Goal: Browse casually: Explore the website without a specific task or goal

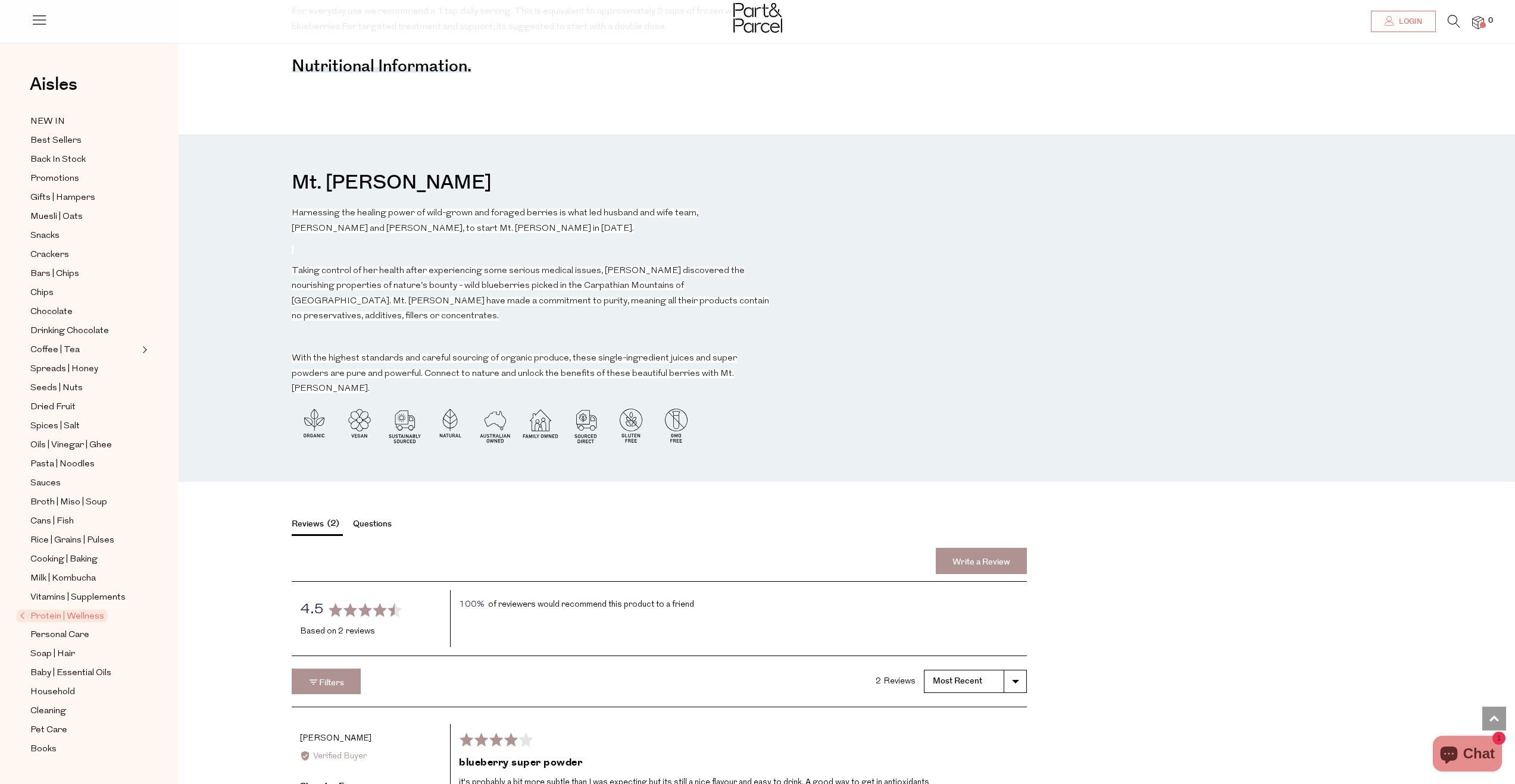
scroll to position [1331, 0]
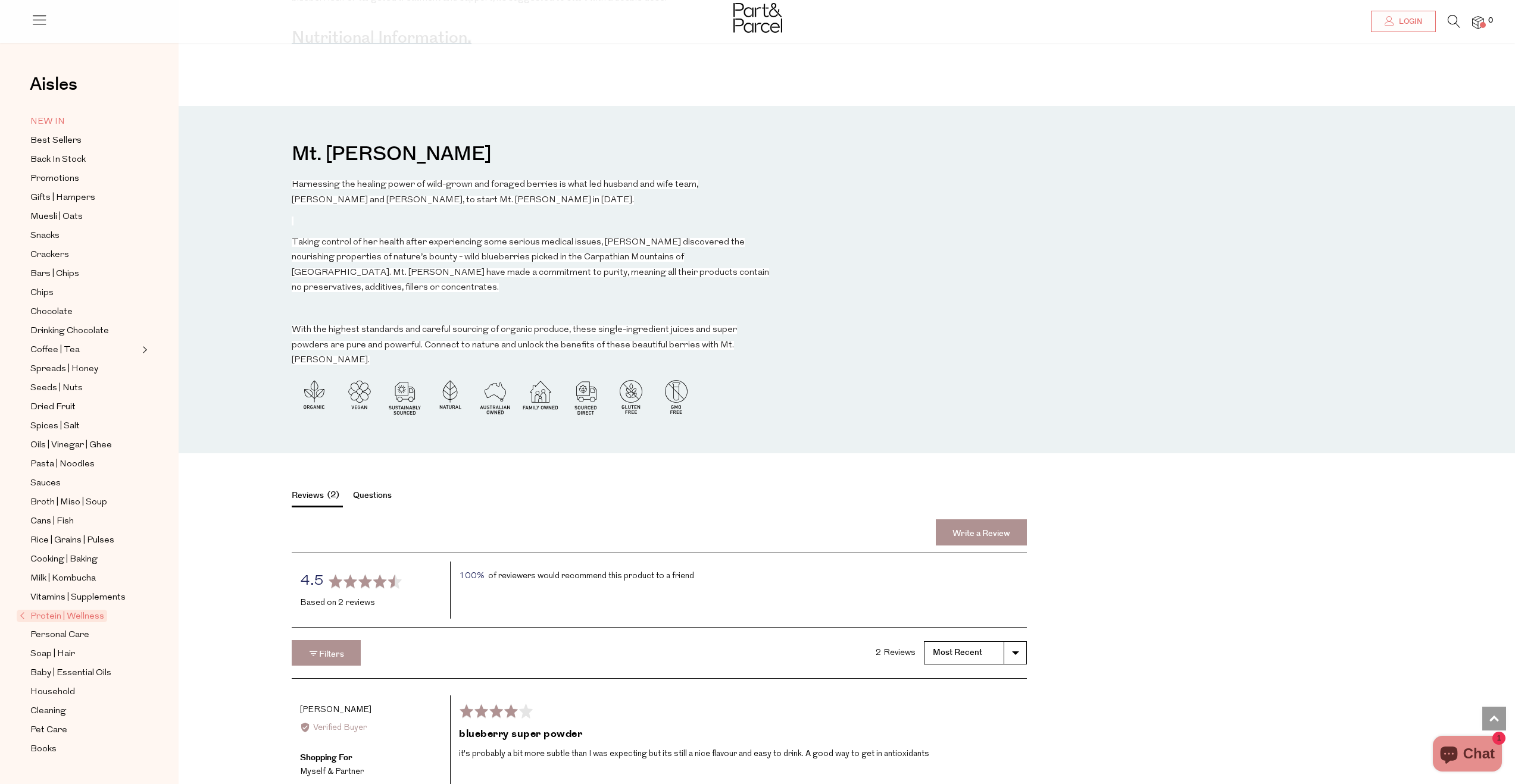
click at [39, 118] on span "NEW IN" at bounding box center [48, 122] width 35 height 14
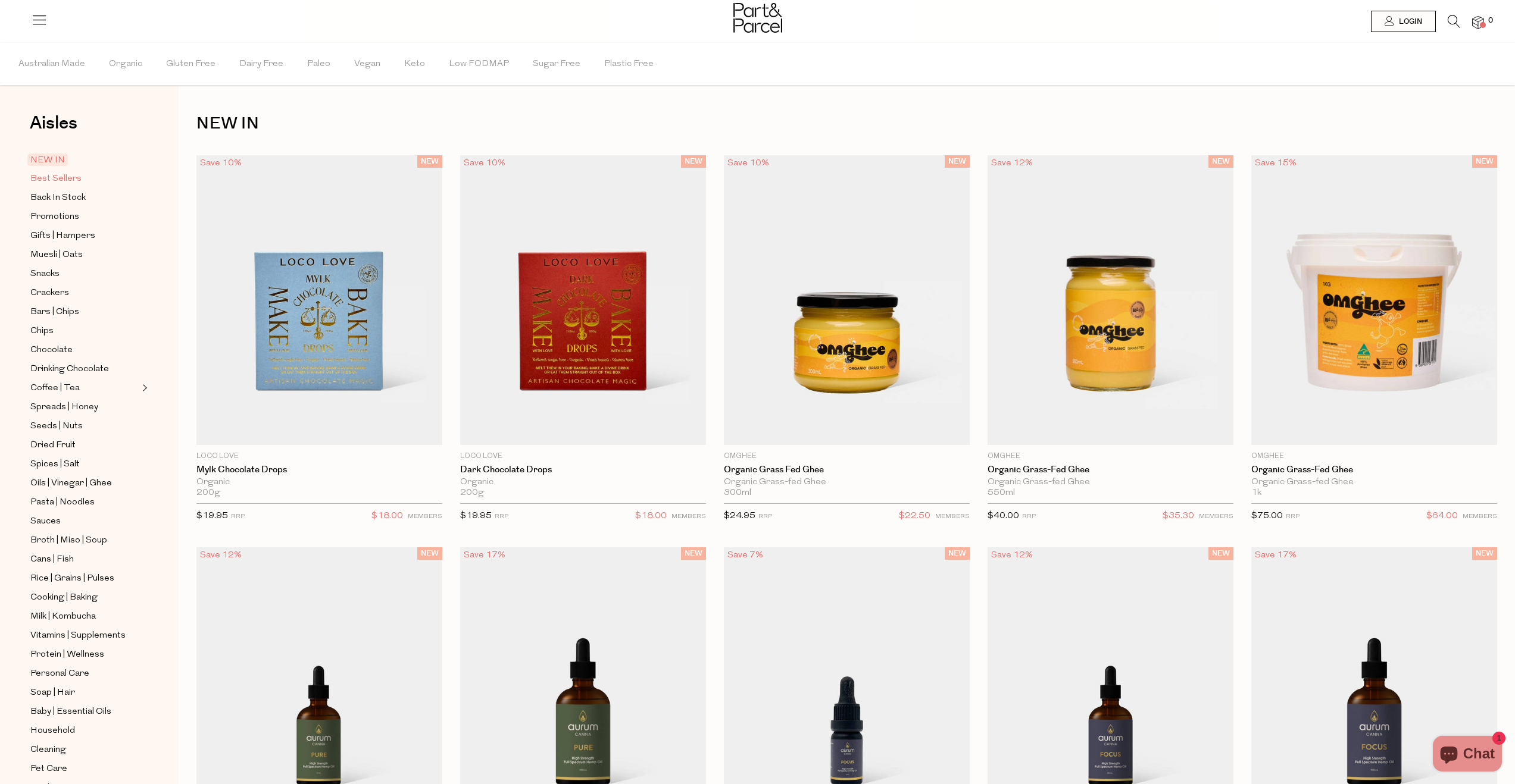
click at [64, 179] on span "Best Sellers" at bounding box center [56, 179] width 51 height 14
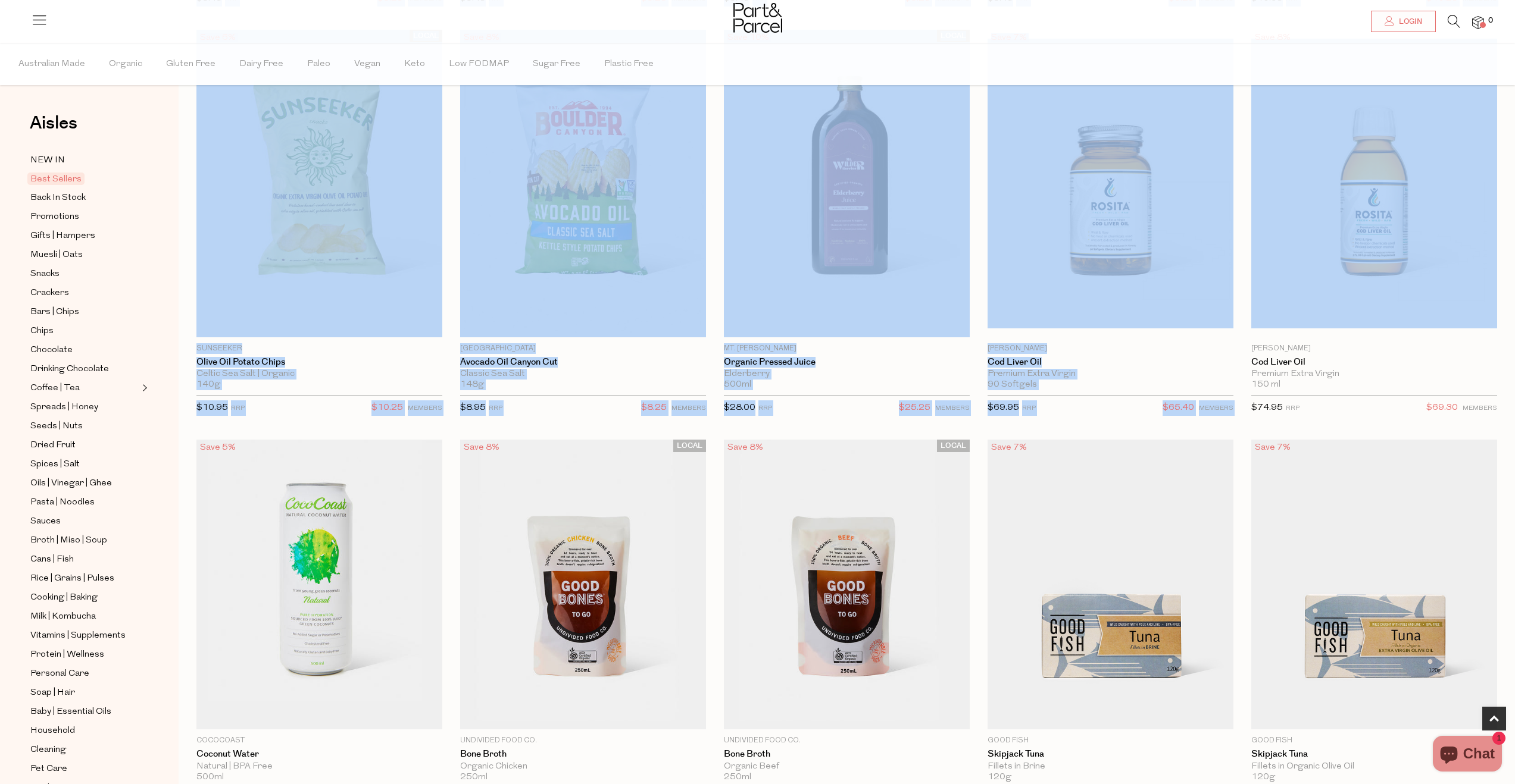
scroll to position [443, 0]
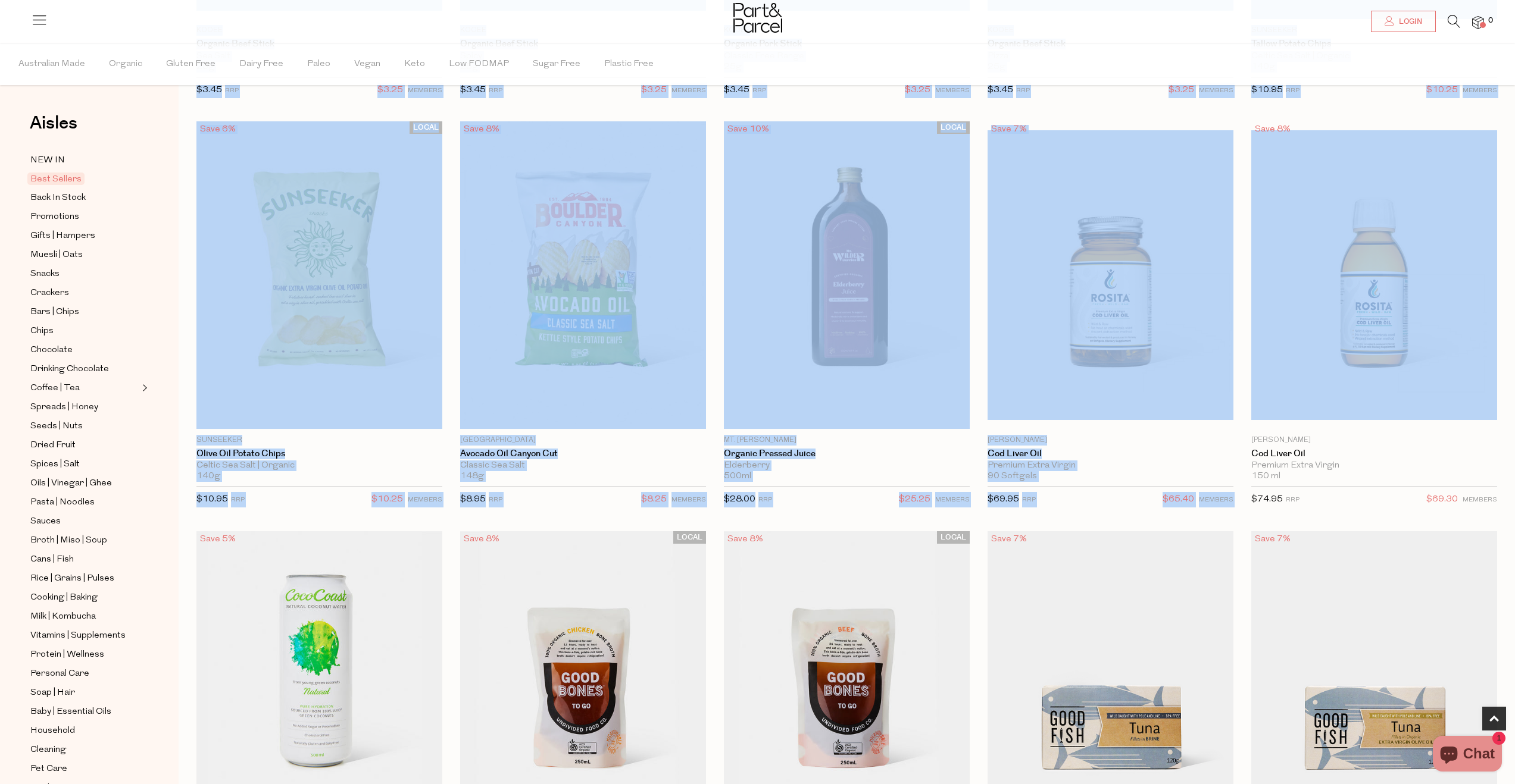
drag, startPoint x: 1523, startPoint y: 29, endPoint x: 1503, endPoint y: 115, distance: 88.3
click at [1503, 115] on html "Ready to stock up? Close No items in your parcel. Loading Join to Save on this …" at bounding box center [757, 346] width 1515 height 1580
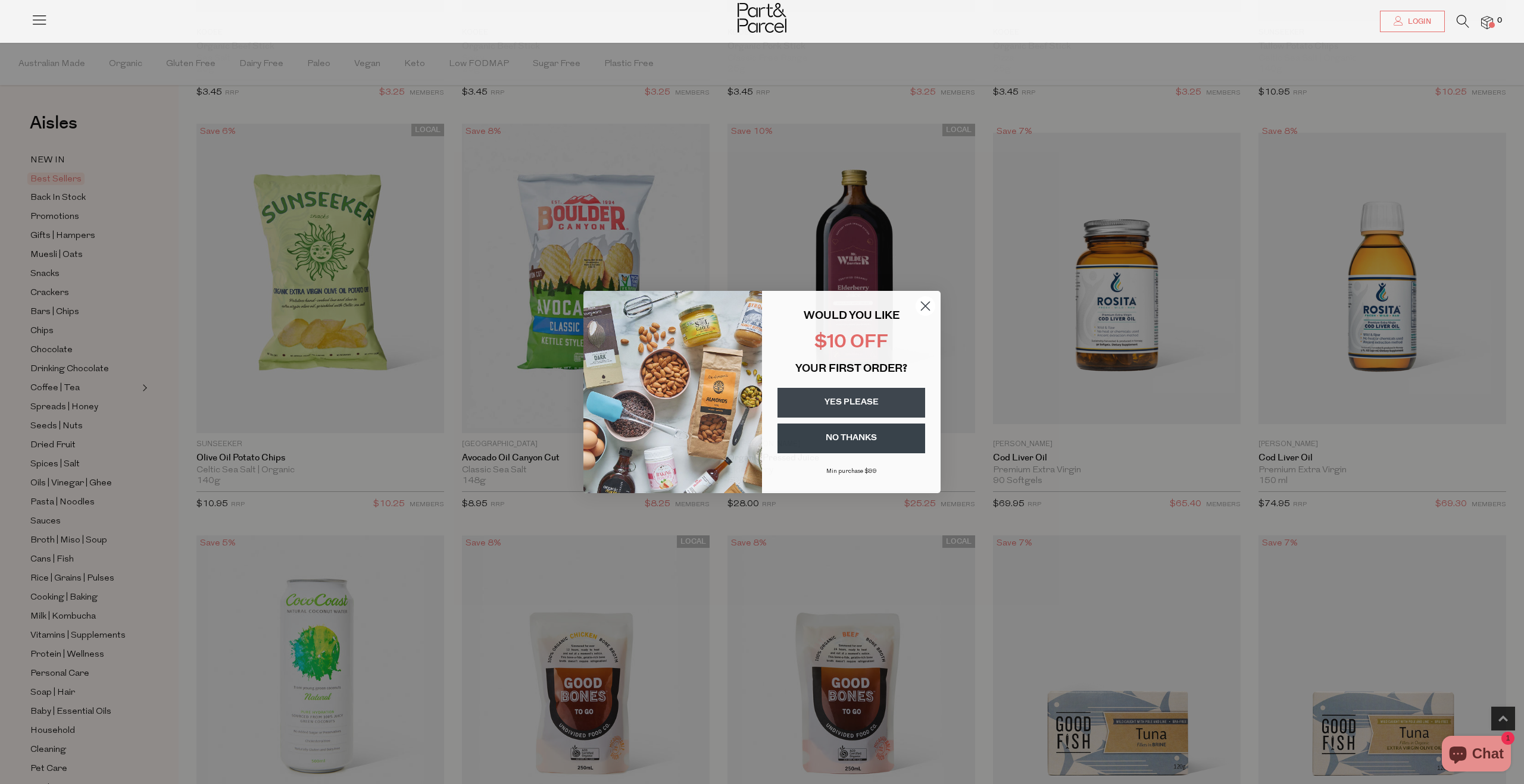
click at [923, 305] on circle "Close dialog" at bounding box center [925, 306] width 20 height 20
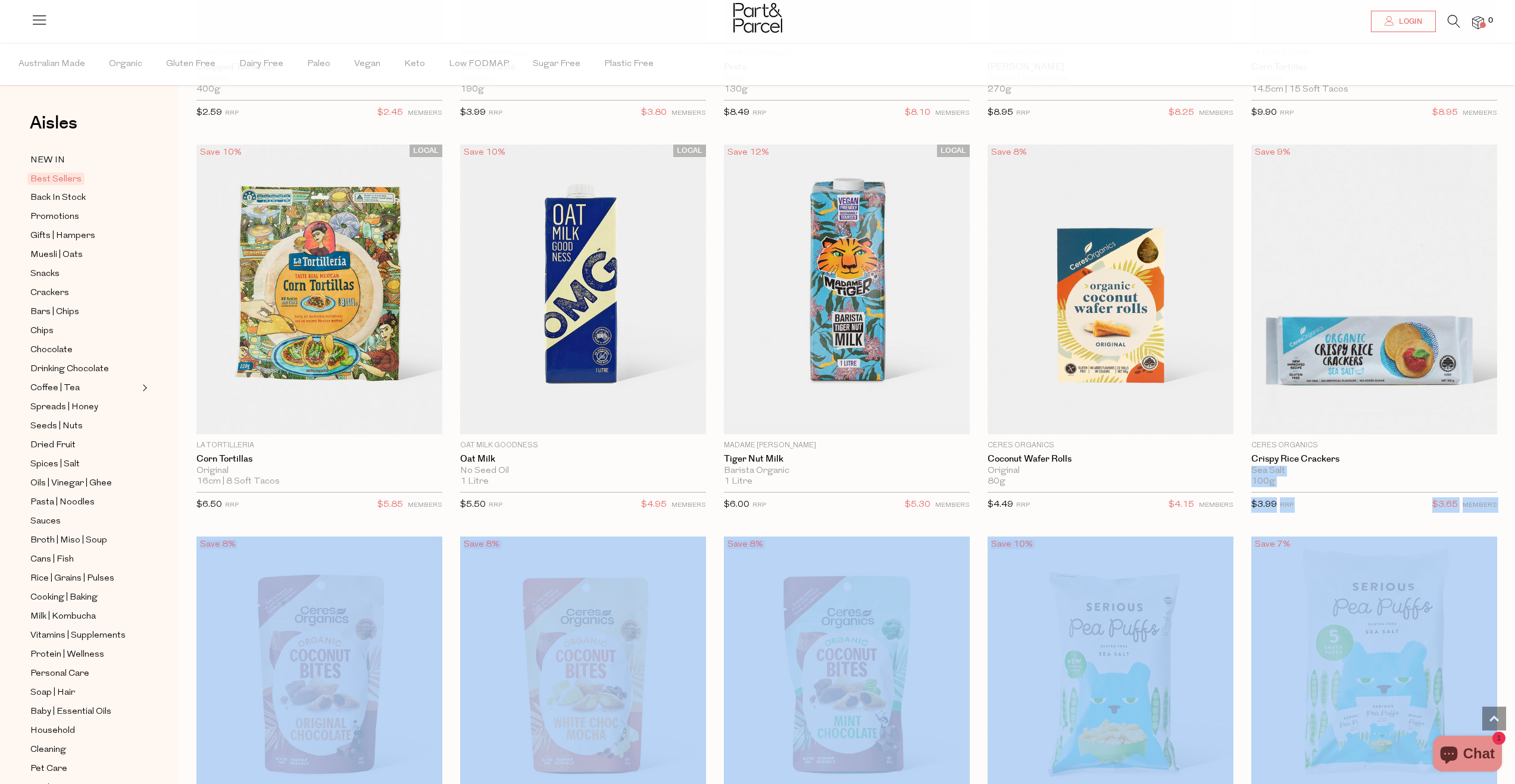
scroll to position [2351, 0]
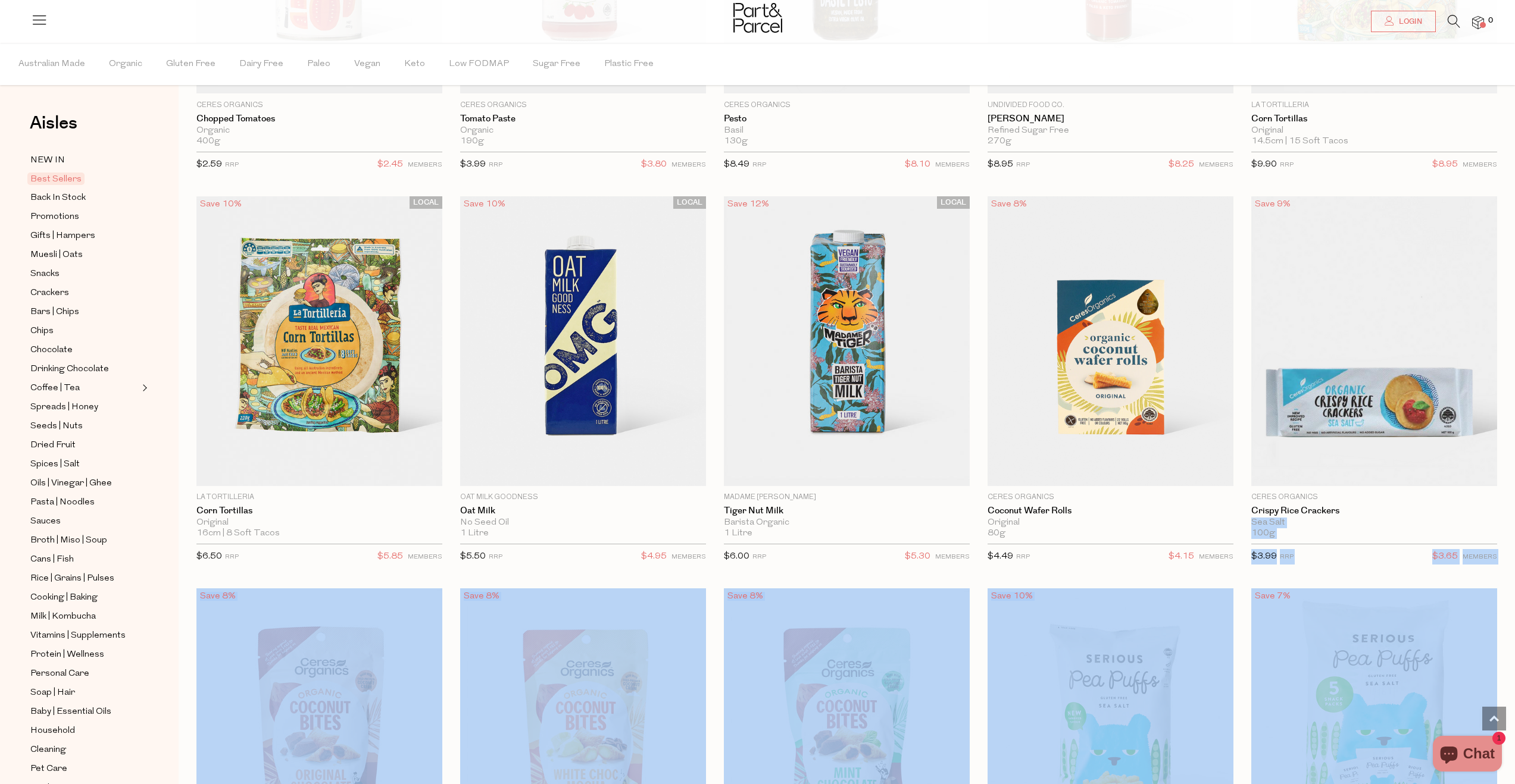
drag, startPoint x: 1523, startPoint y: 562, endPoint x: 1512, endPoint y: 505, distance: 58.1
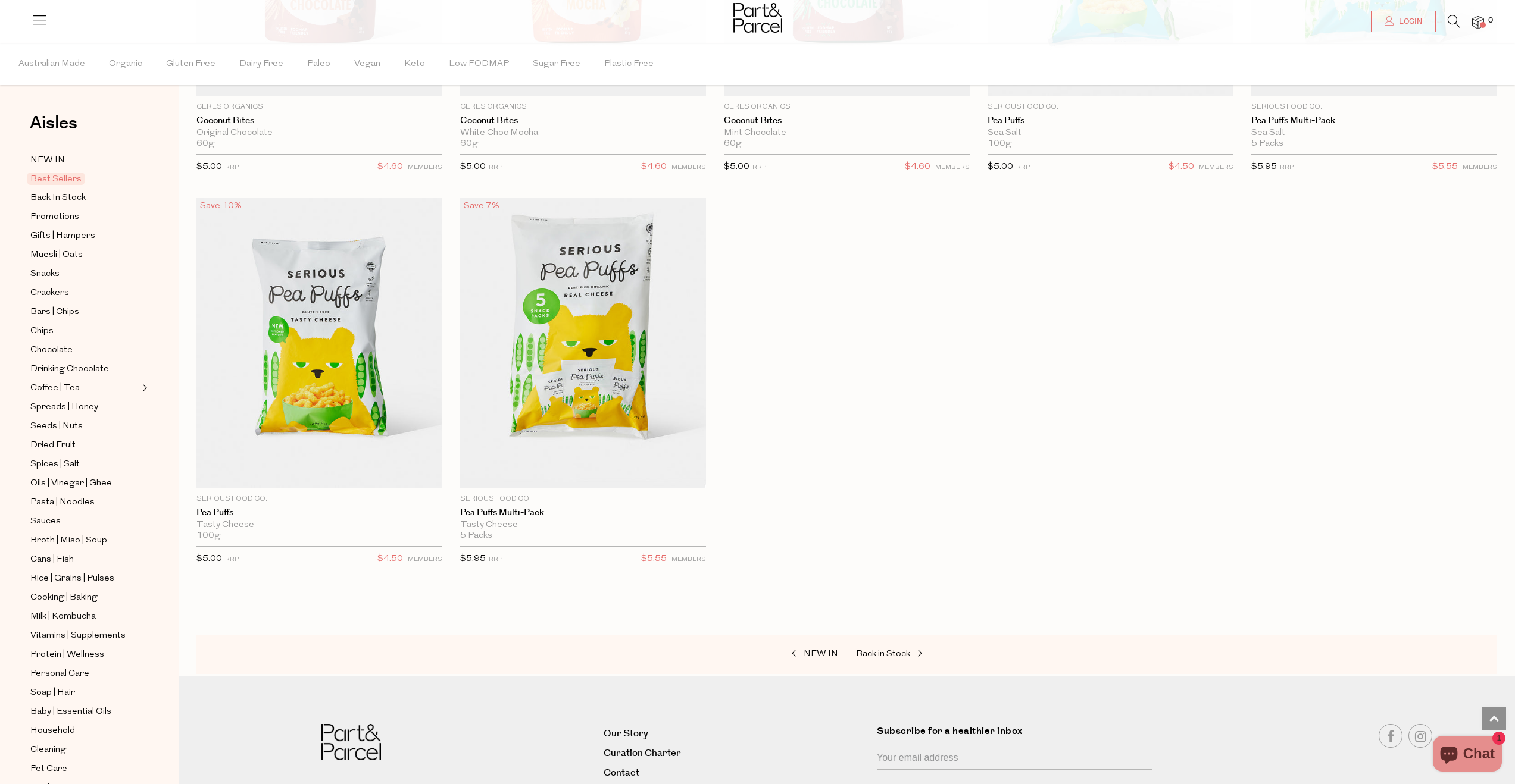
scroll to position [3244, 0]
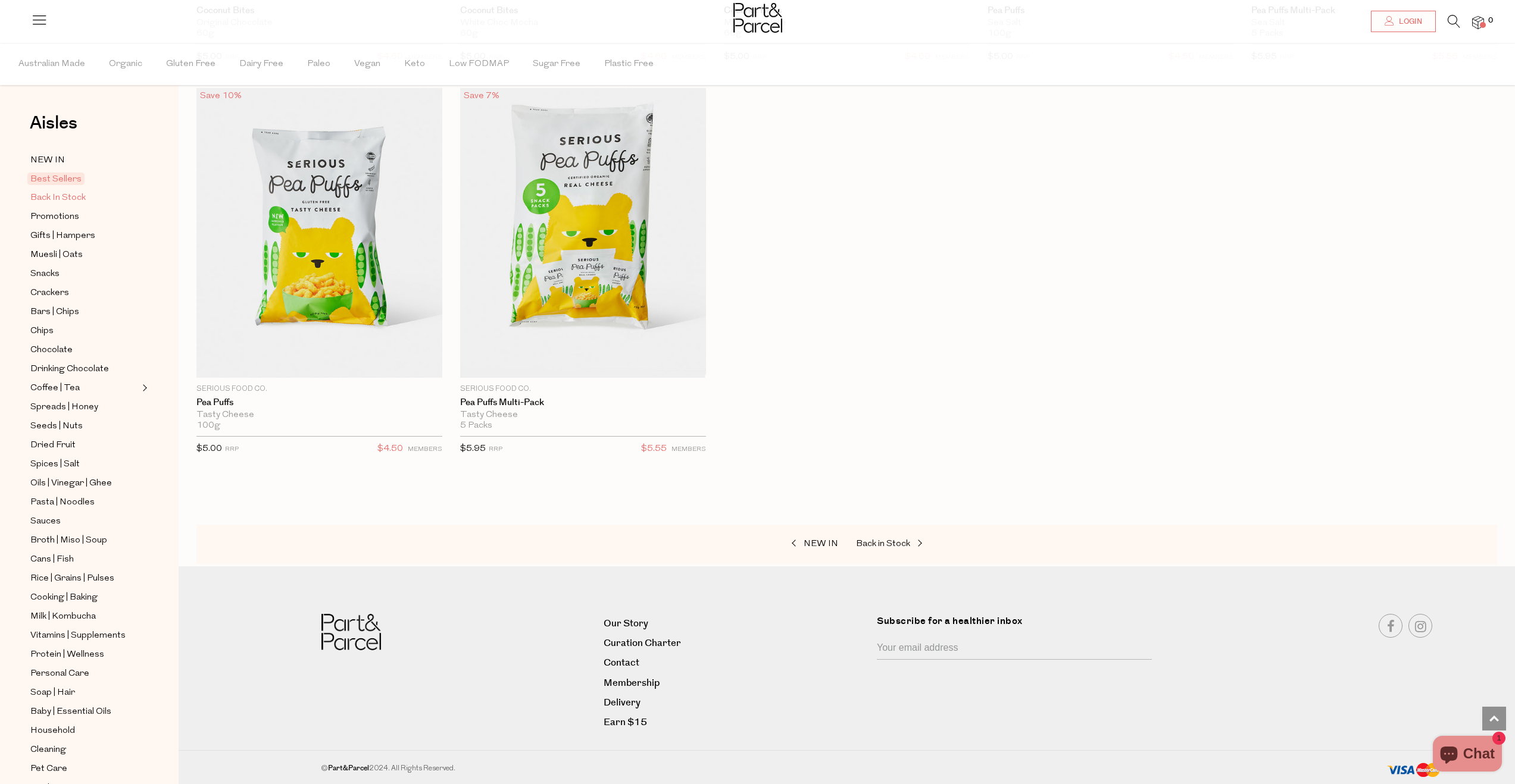
click at [78, 193] on span "Back In Stock" at bounding box center [58, 198] width 55 height 14
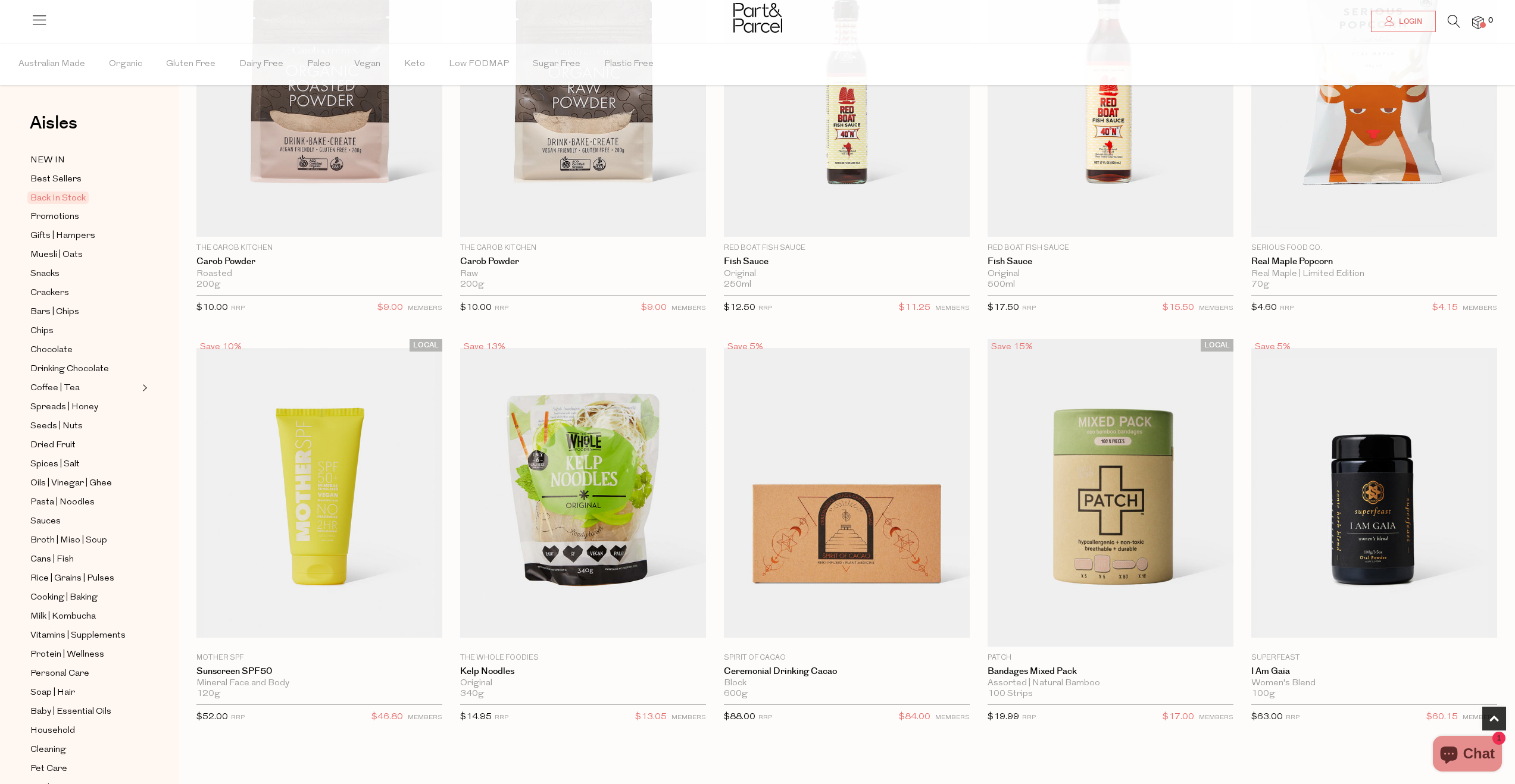
scroll to position [454, 0]
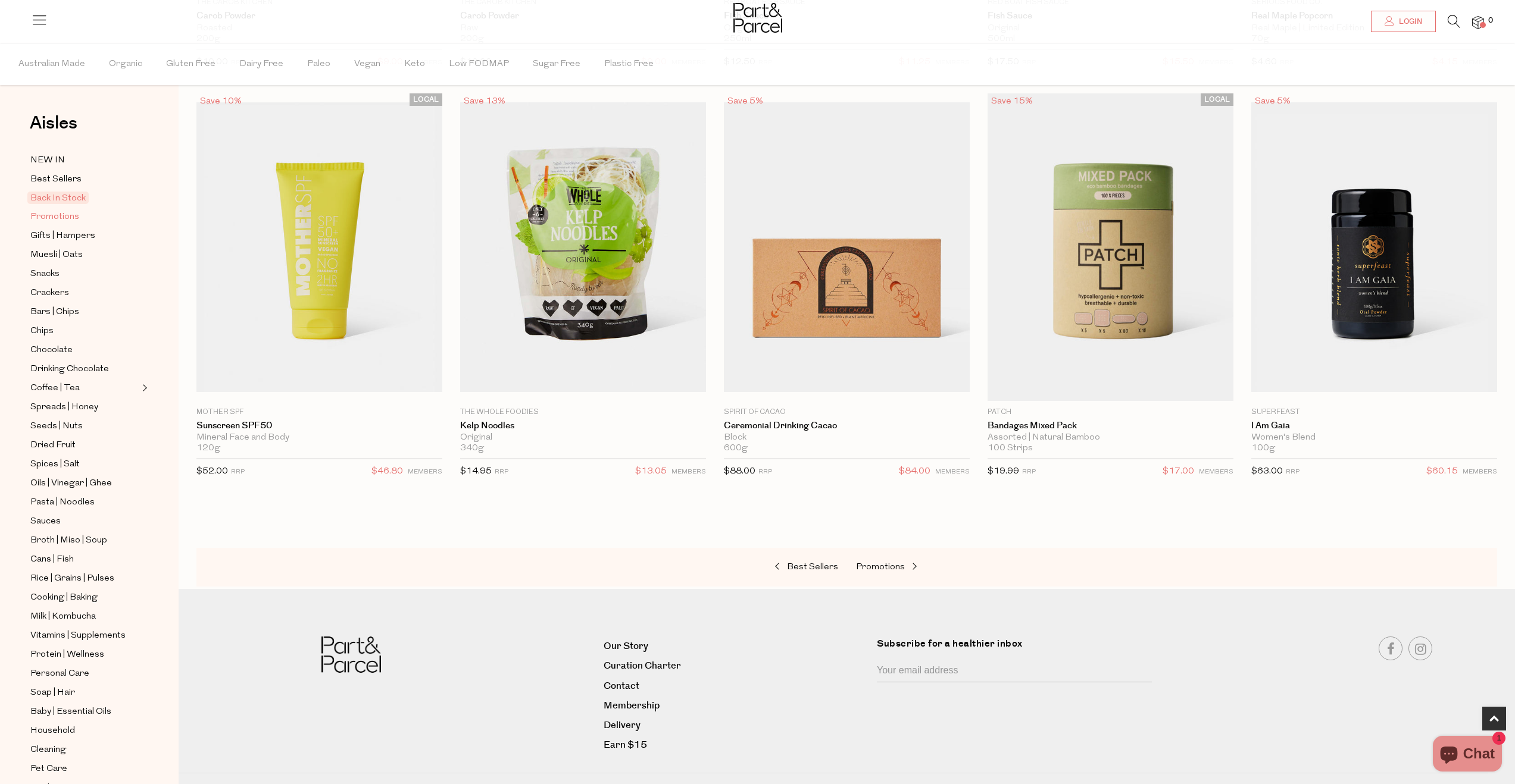
click at [60, 220] on span "Promotions" at bounding box center [55, 217] width 49 height 14
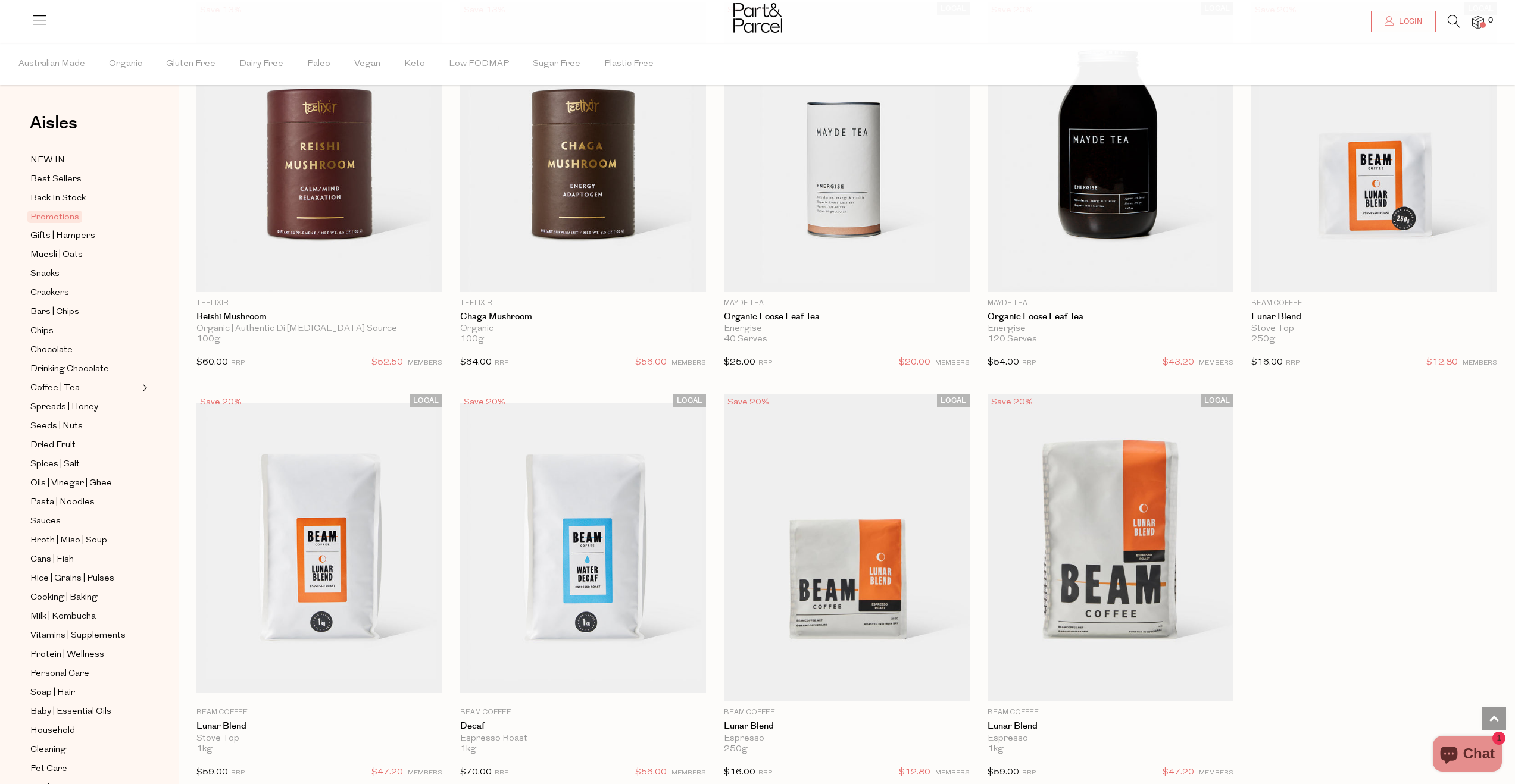
scroll to position [1183, 0]
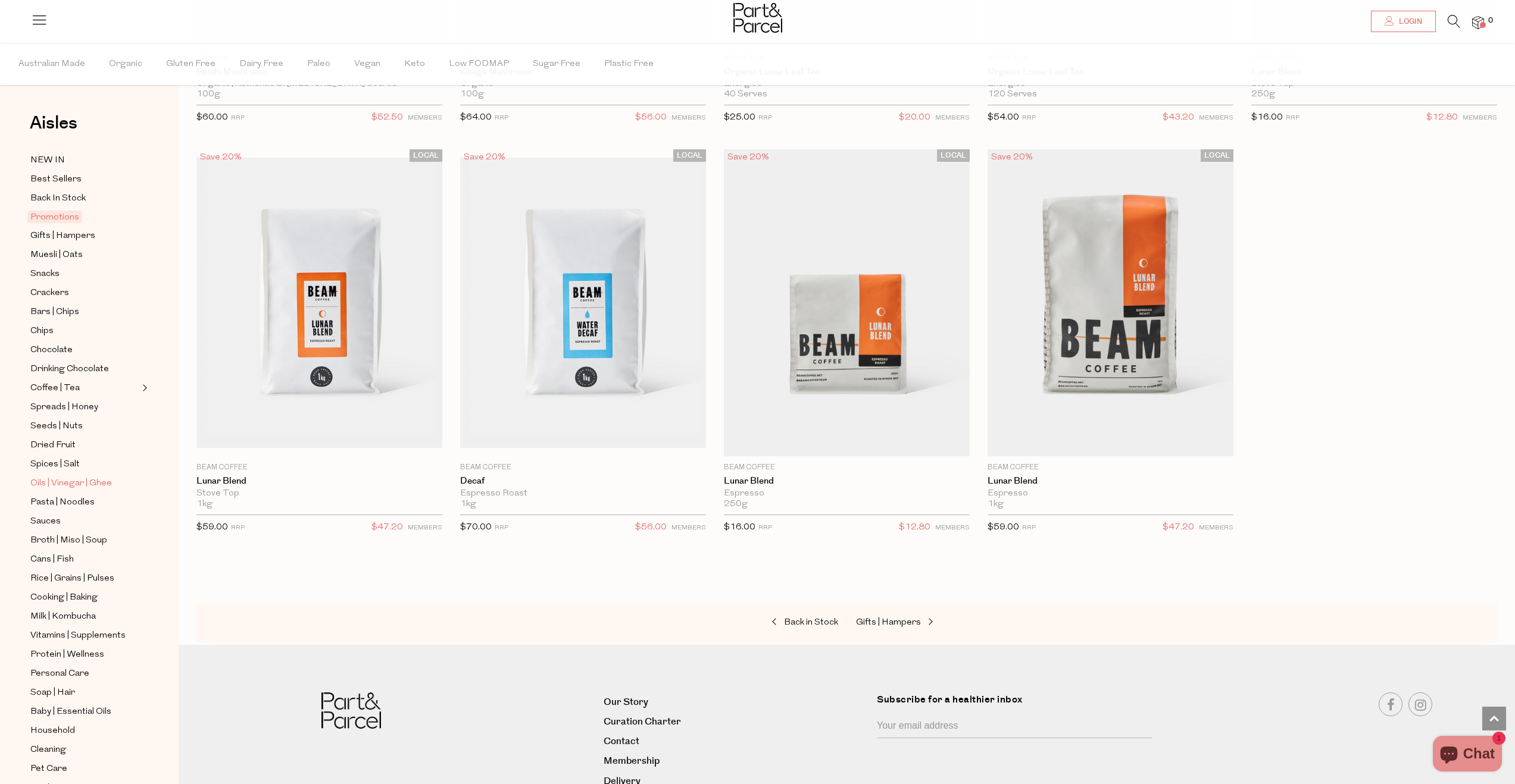
click at [66, 485] on span "Oils | Vinegar | Ghee" at bounding box center [71, 483] width 82 height 14
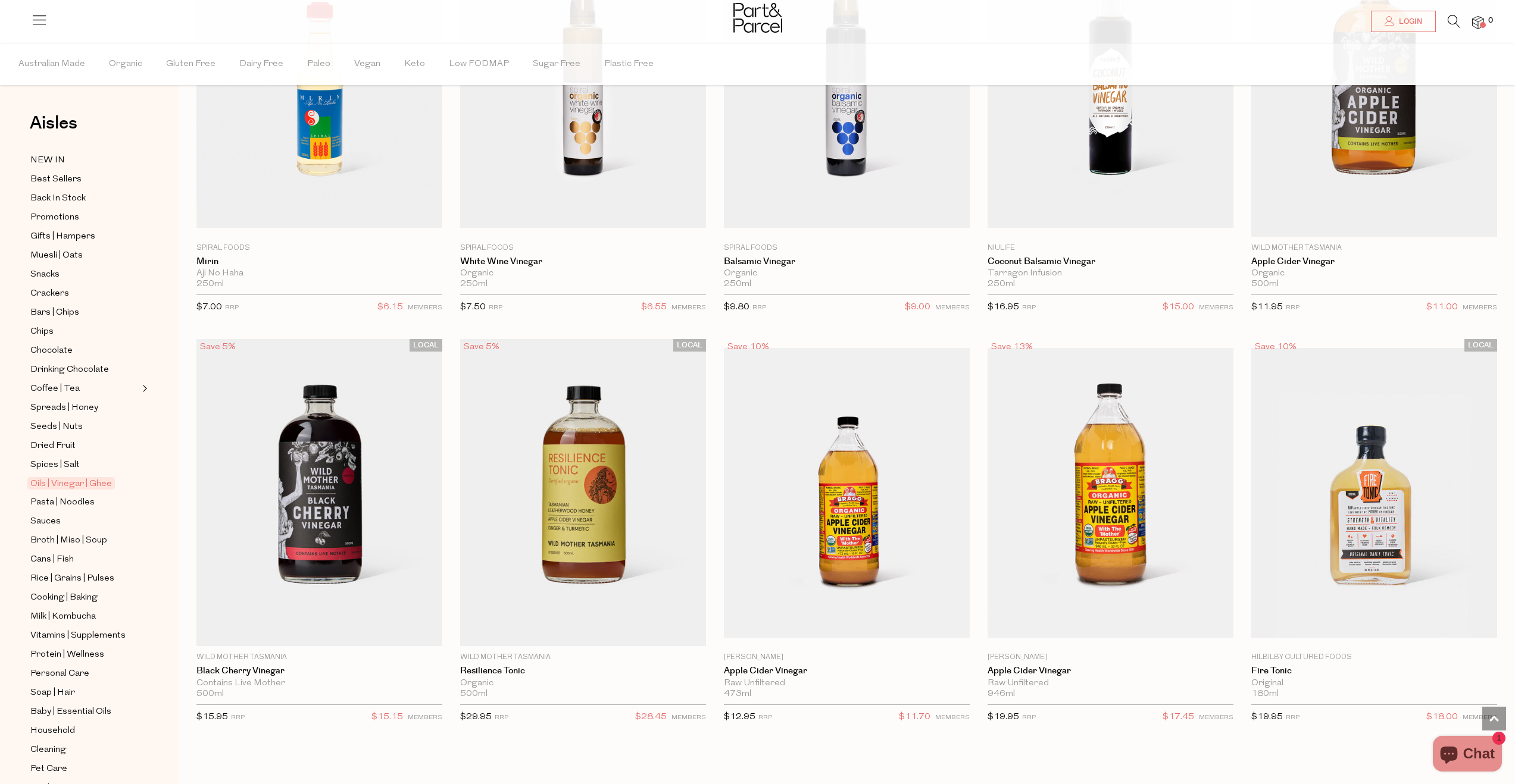
scroll to position [3388, 0]
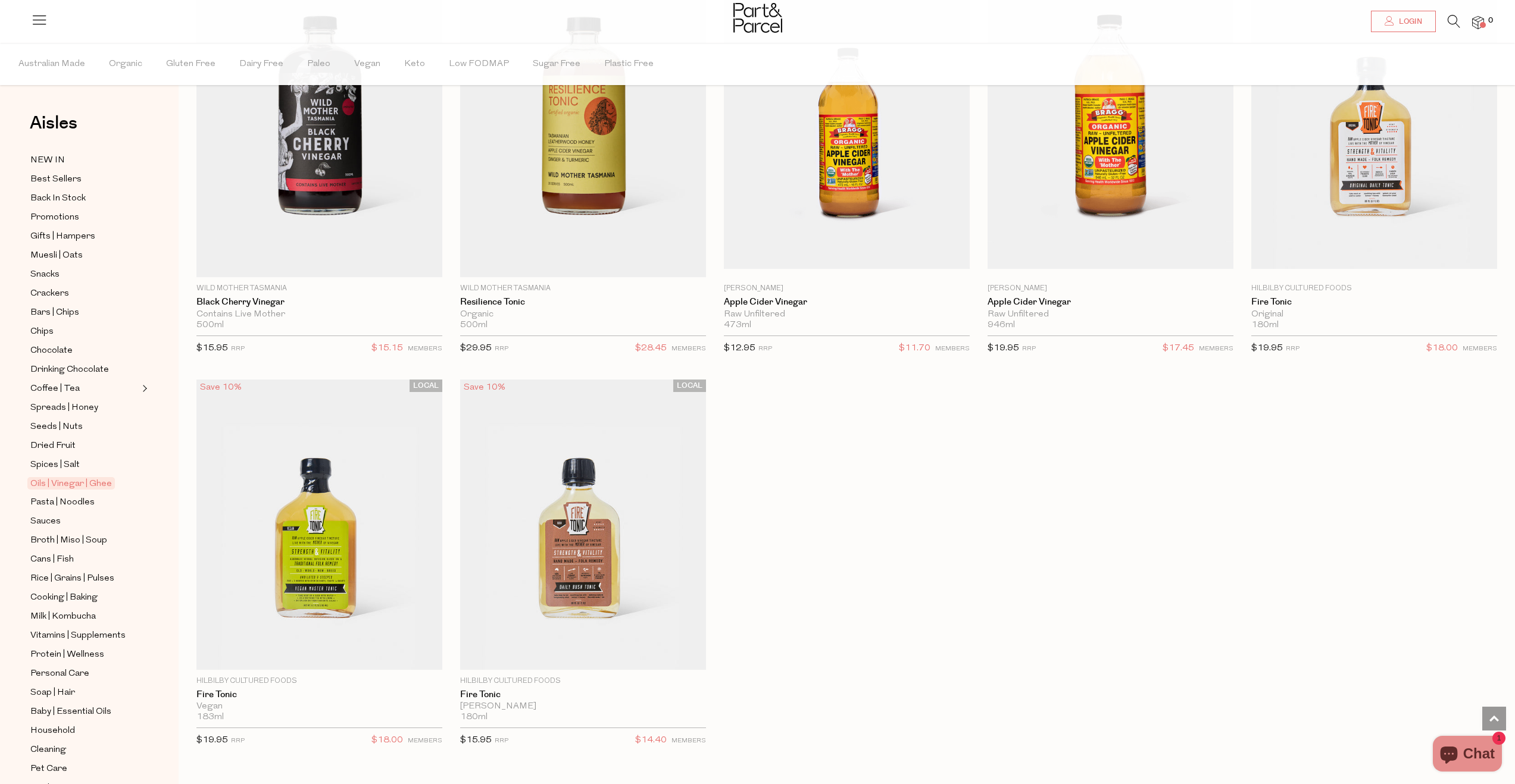
scroll to position [3838, 0]
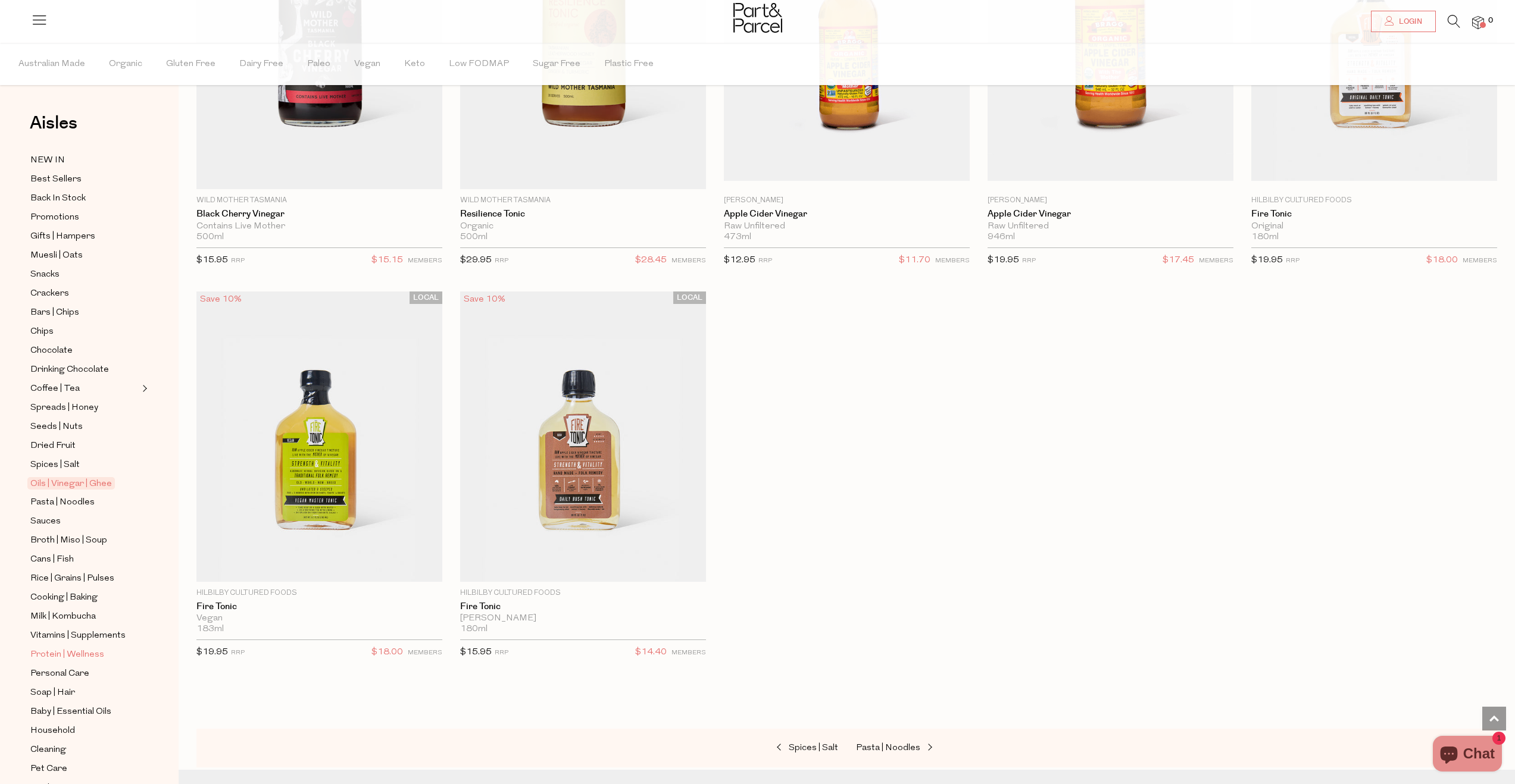
click at [93, 652] on span "Protein | Wellness" at bounding box center [67, 655] width 74 height 14
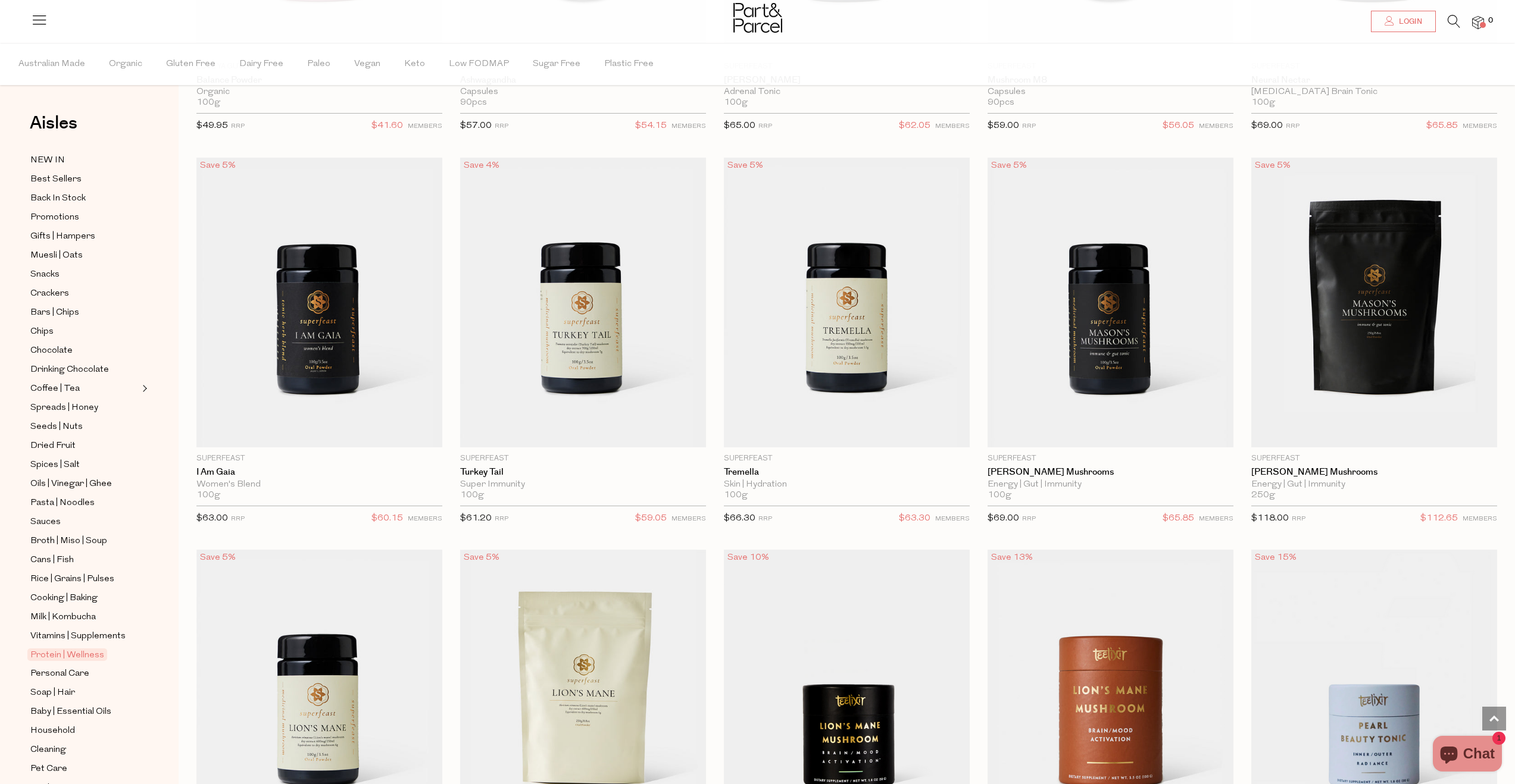
scroll to position [1980, 0]
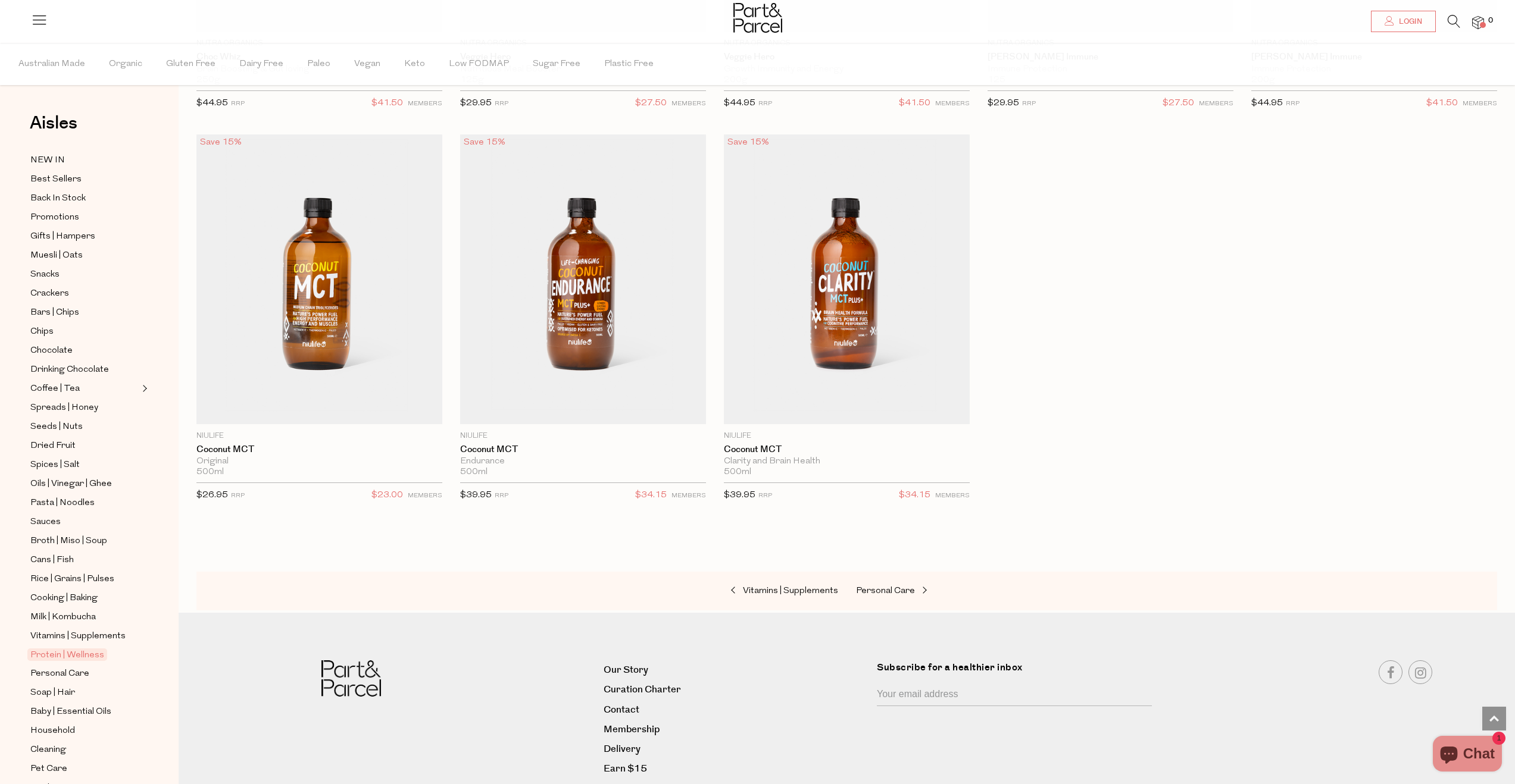
scroll to position [6395, 0]
